Goal: Submit feedback/report problem

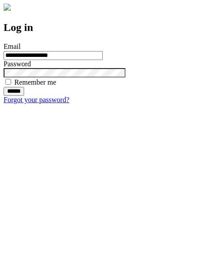
type input "**********"
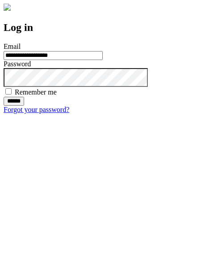
click at [24, 106] on input "******" at bounding box center [14, 101] width 21 height 9
